Goal: Information Seeking & Learning: Learn about a topic

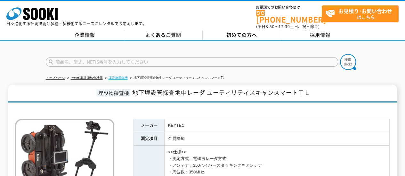
click at [125, 76] on link "埋設物探査機" at bounding box center [117, 78] width 19 height 4
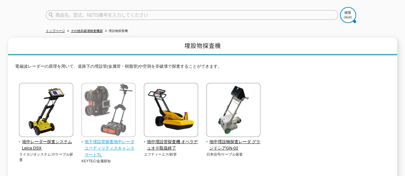
scroll to position [96, 0]
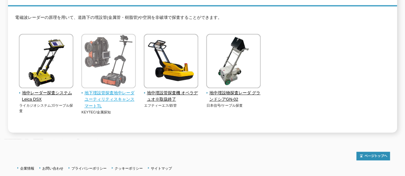
click at [111, 91] on span "地下埋設管探査地中レーダ ユーティリティスキャンスマートTL" at bounding box center [108, 100] width 55 height 20
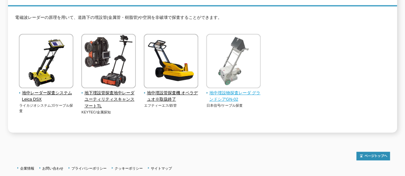
click at [219, 57] on img at bounding box center [233, 62] width 54 height 56
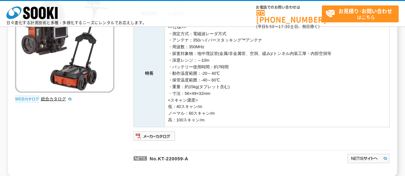
scroll to position [96, 0]
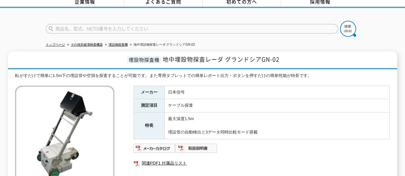
scroll to position [64, 0]
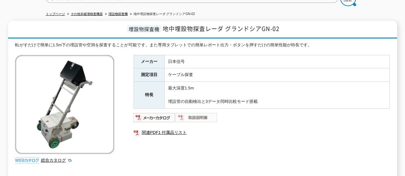
click at [200, 113] on img at bounding box center [196, 118] width 42 height 10
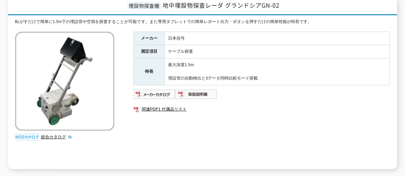
scroll to position [128, 0]
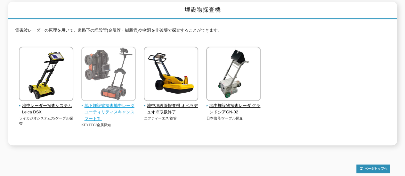
scroll to position [128, 0]
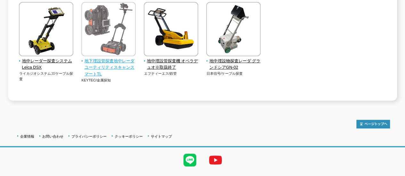
click at [97, 62] on span "地下埋設管探査地中レーダ ユーティリティスキャンスマートTL" at bounding box center [108, 68] width 55 height 20
click at [96, 64] on span "地下埋設管探査地中レーダ ユーティリティスキャンスマートTL" at bounding box center [108, 68] width 55 height 20
